Goal: Information Seeking & Learning: Learn about a topic

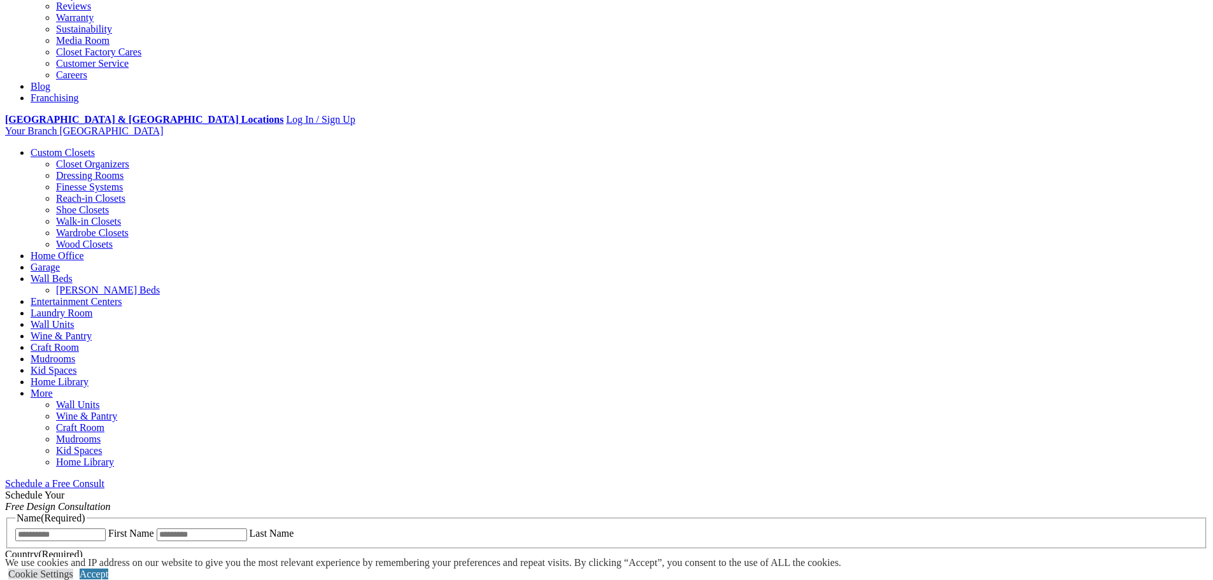
scroll to position [382, 0]
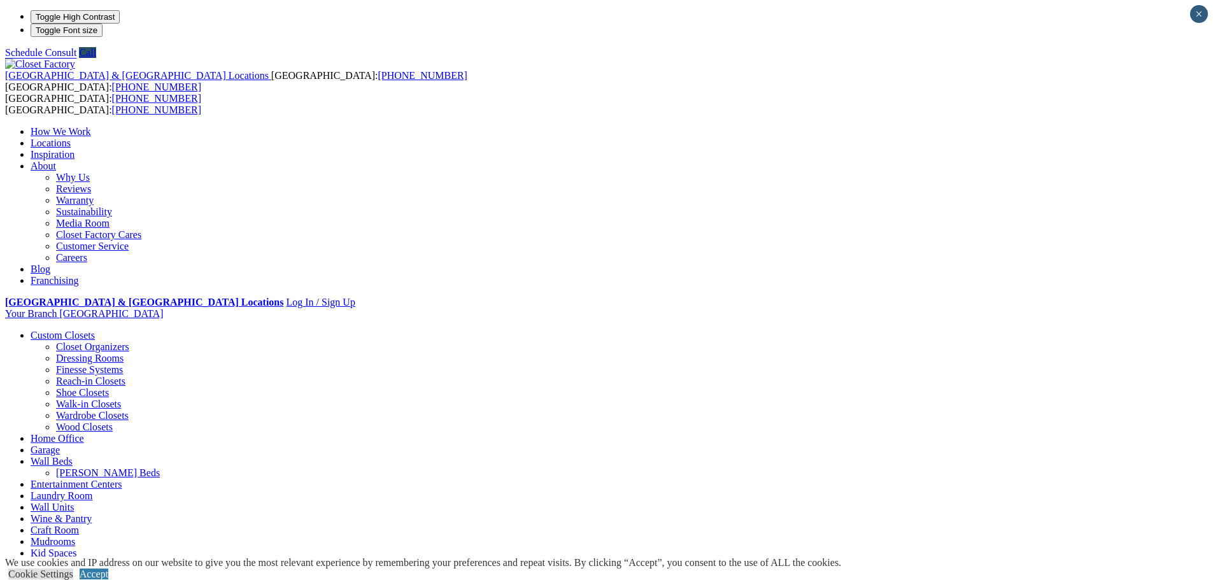
click at [121, 399] on link "Walk-in Closets" at bounding box center [88, 404] width 65 height 11
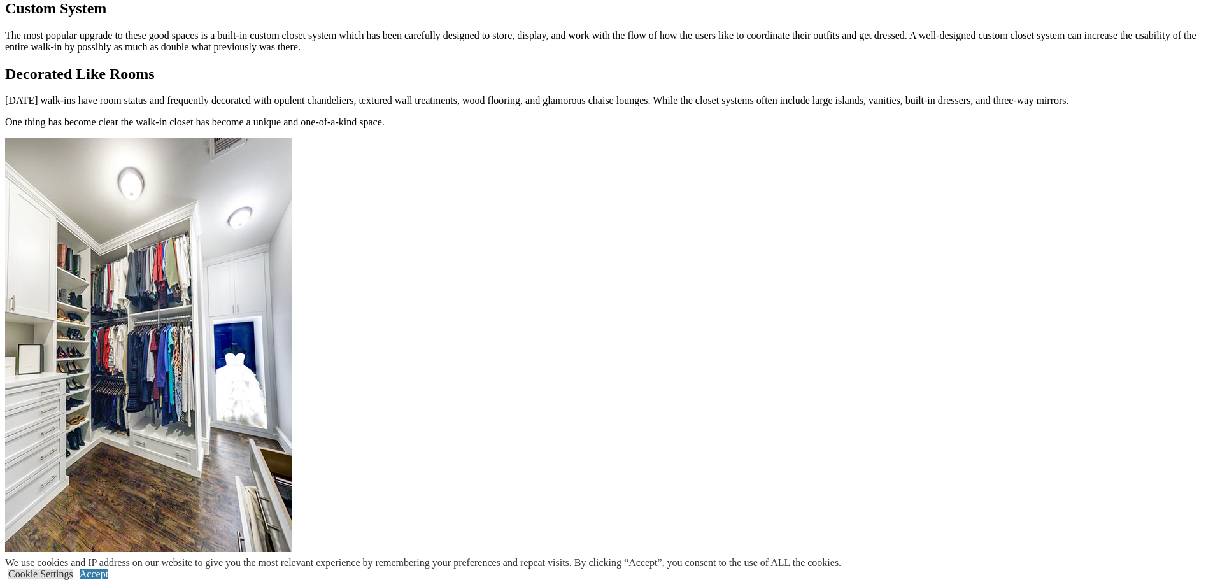
scroll to position [1592, 0]
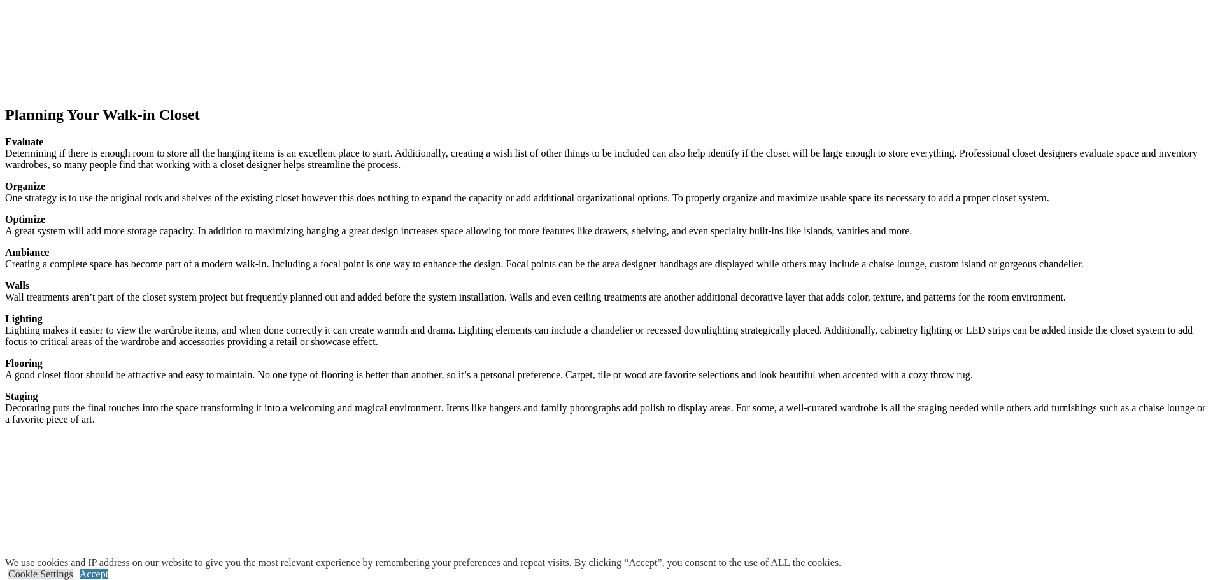
scroll to position [1842, 0]
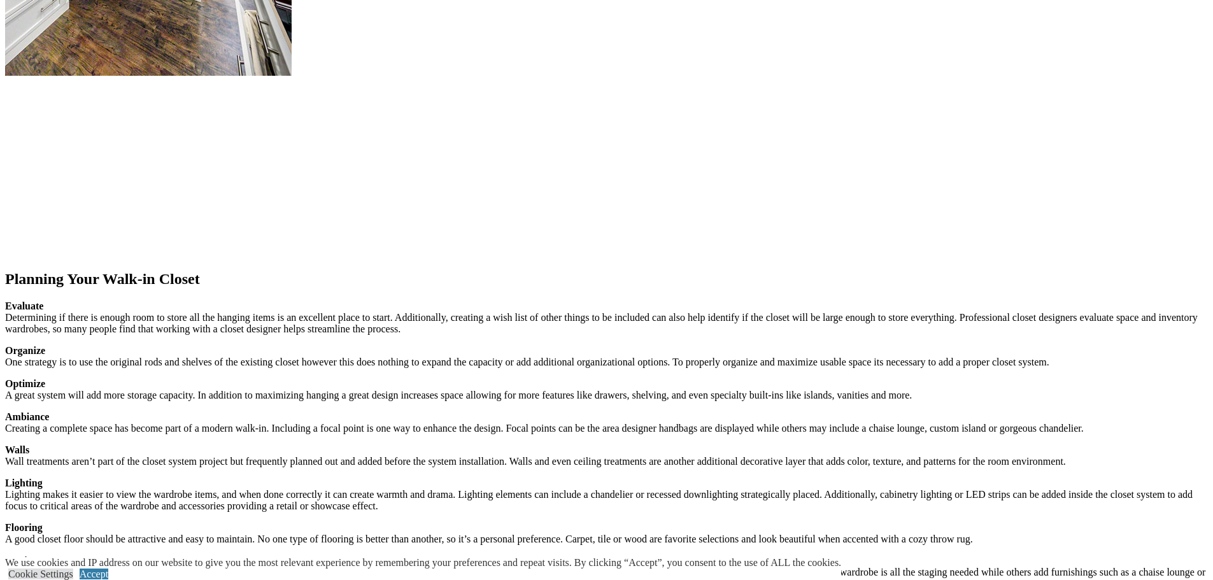
scroll to position [1523, 0]
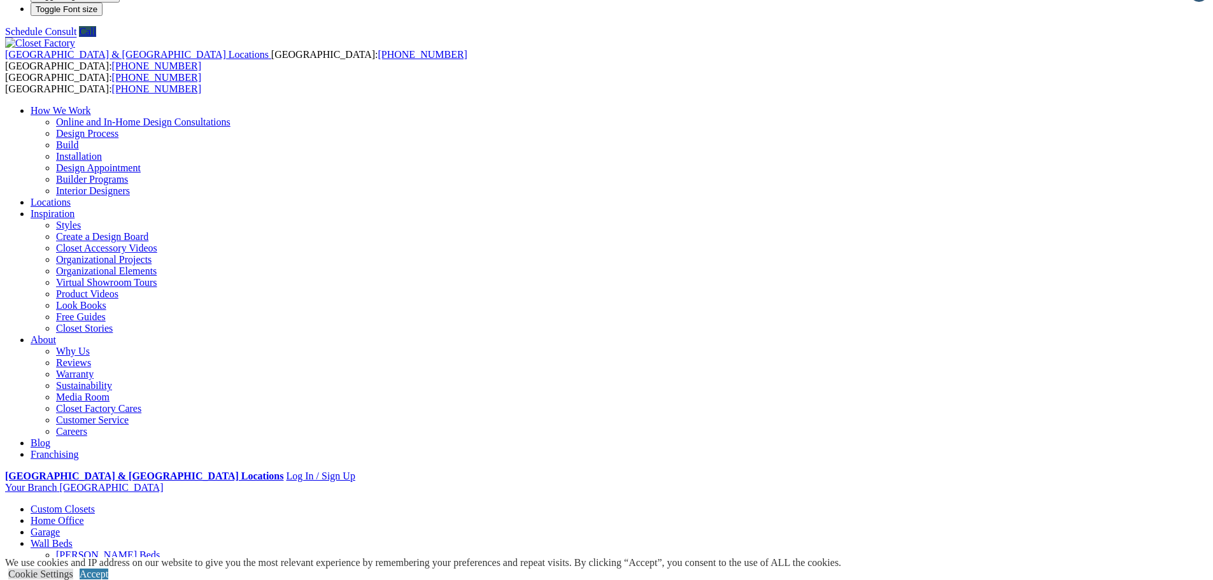
scroll to position [0, 0]
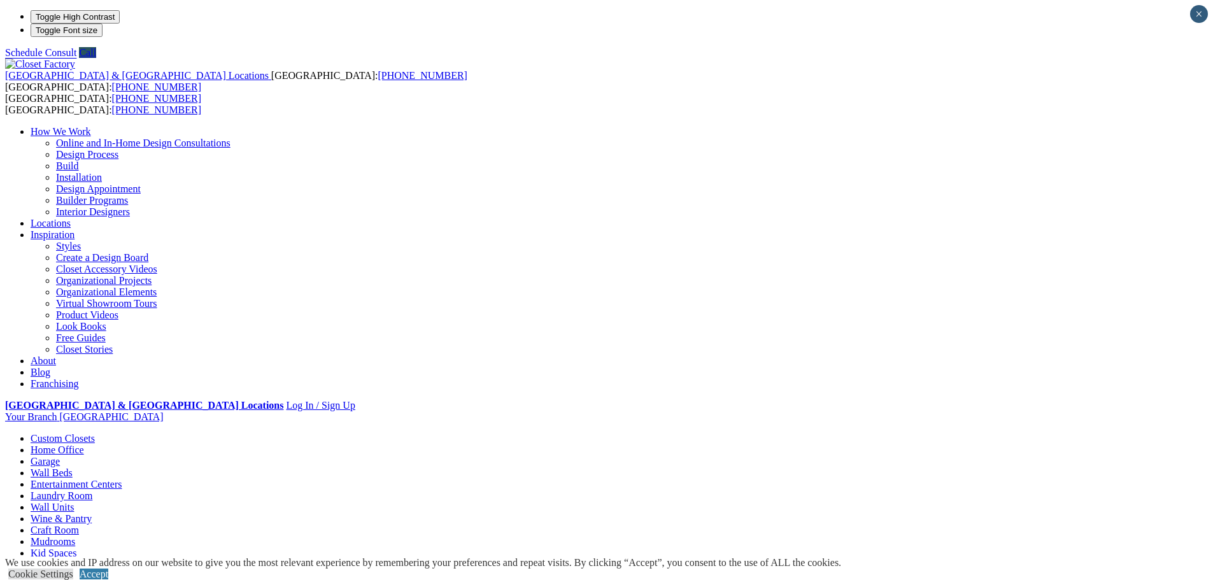
click at [157, 298] on link "Virtual Showroom Tours" at bounding box center [106, 303] width 101 height 11
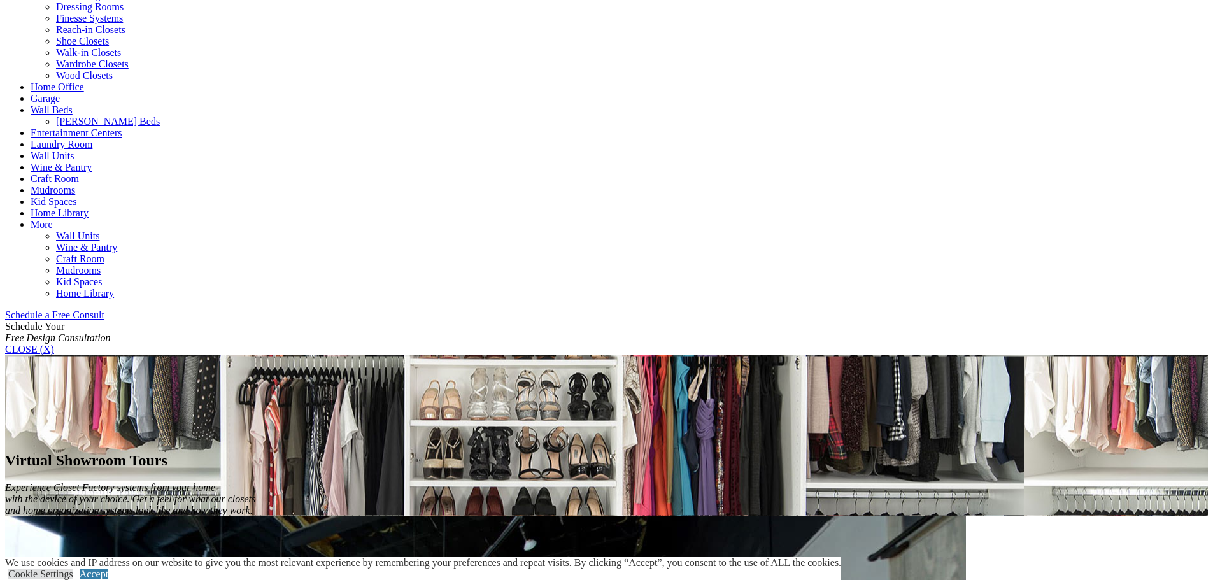
scroll to position [573, 0]
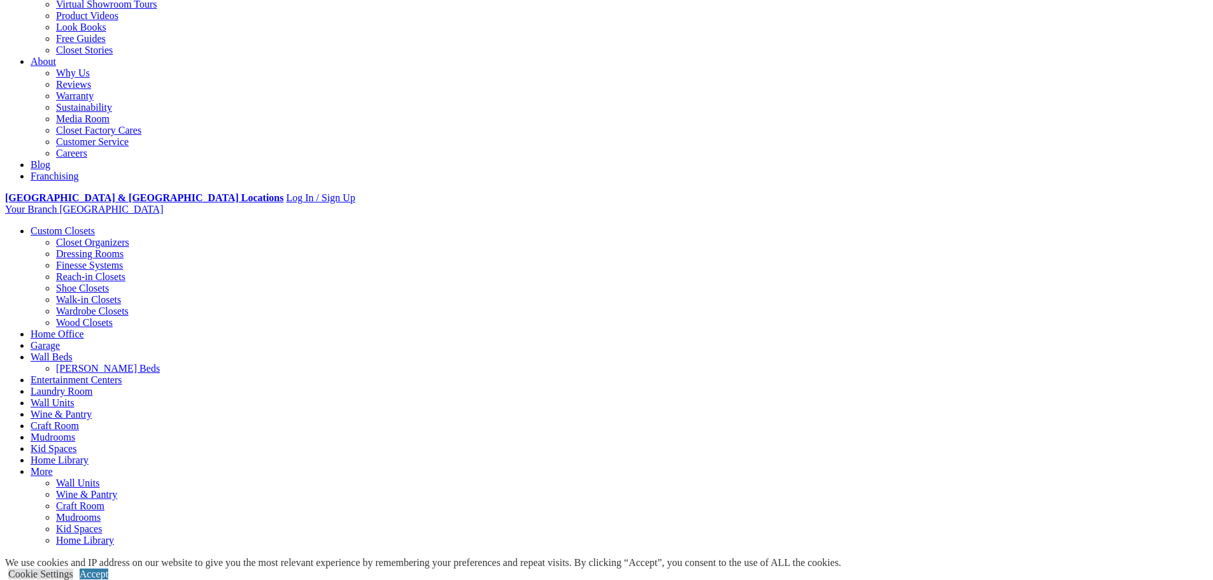
scroll to position [318, 0]
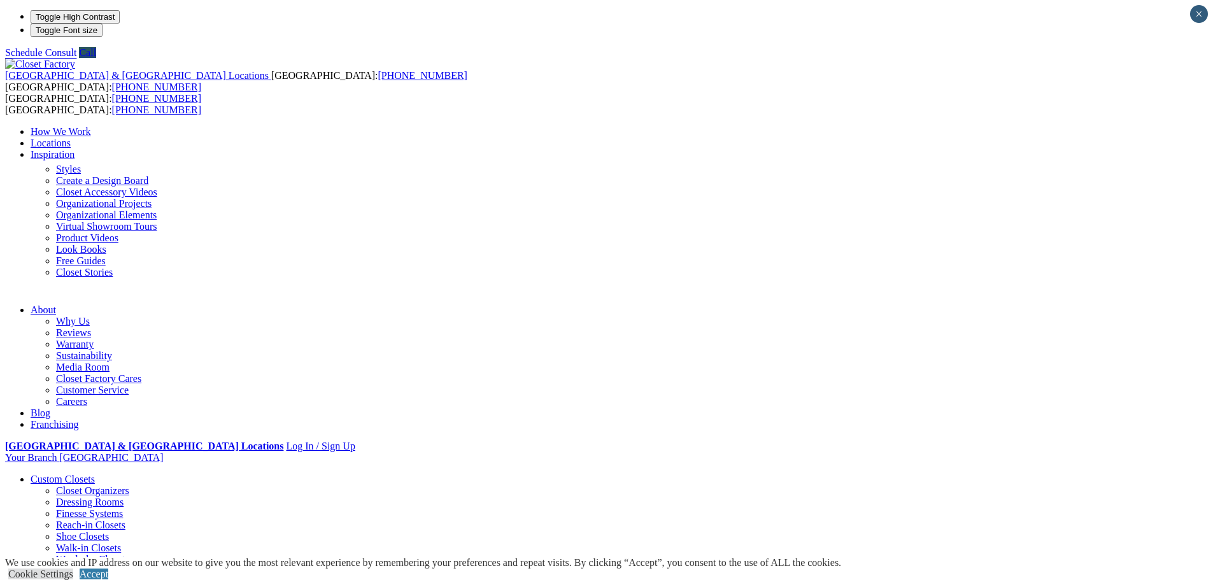
click at [75, 149] on link "Inspiration" at bounding box center [53, 154] width 44 height 11
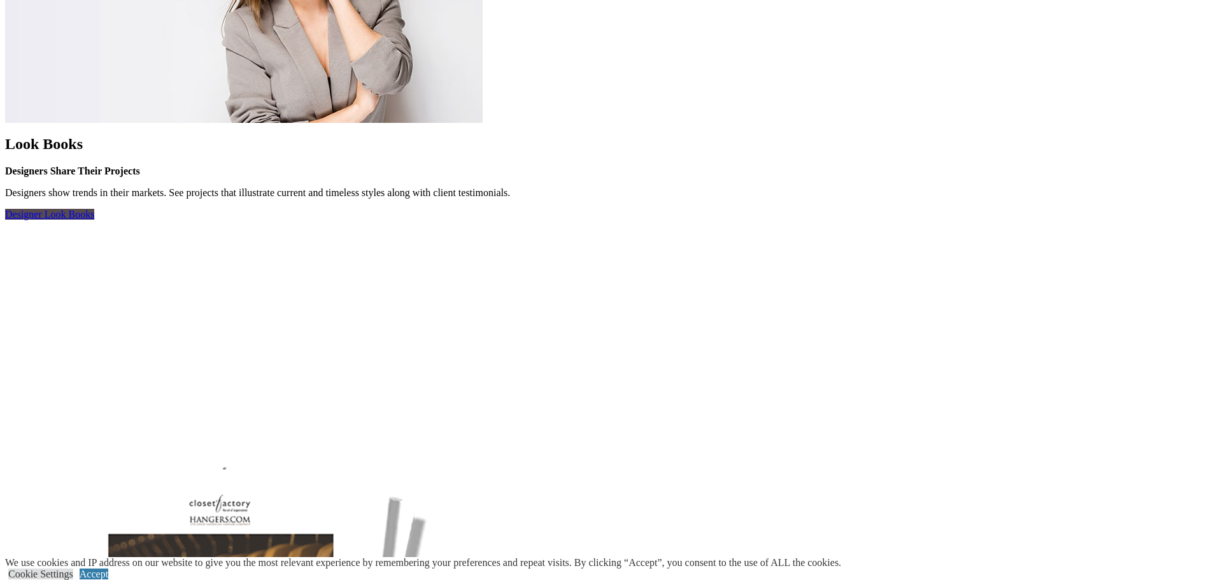
scroll to position [3672, 0]
